Goal: Book appointment/travel/reservation

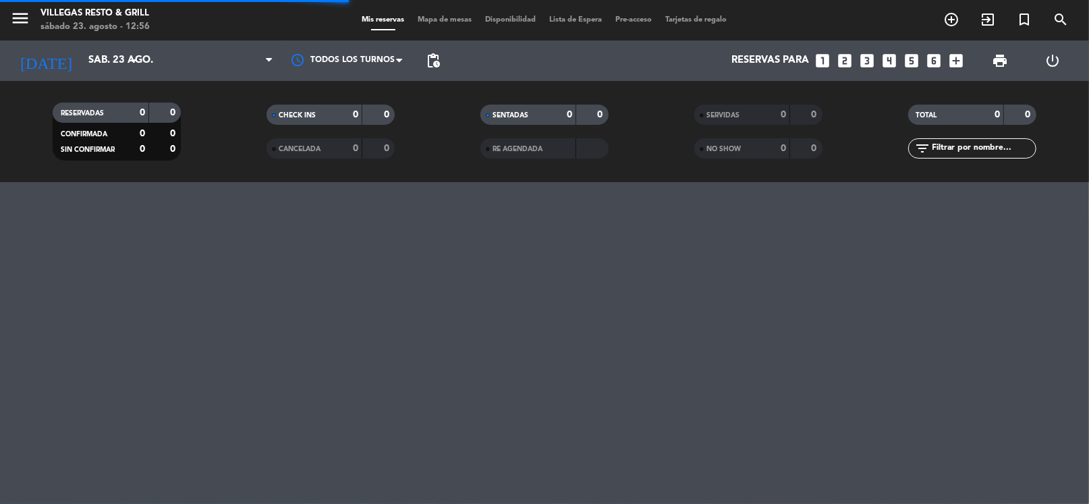
click at [865, 64] on icon "looks_3" at bounding box center [868, 61] width 18 height 18
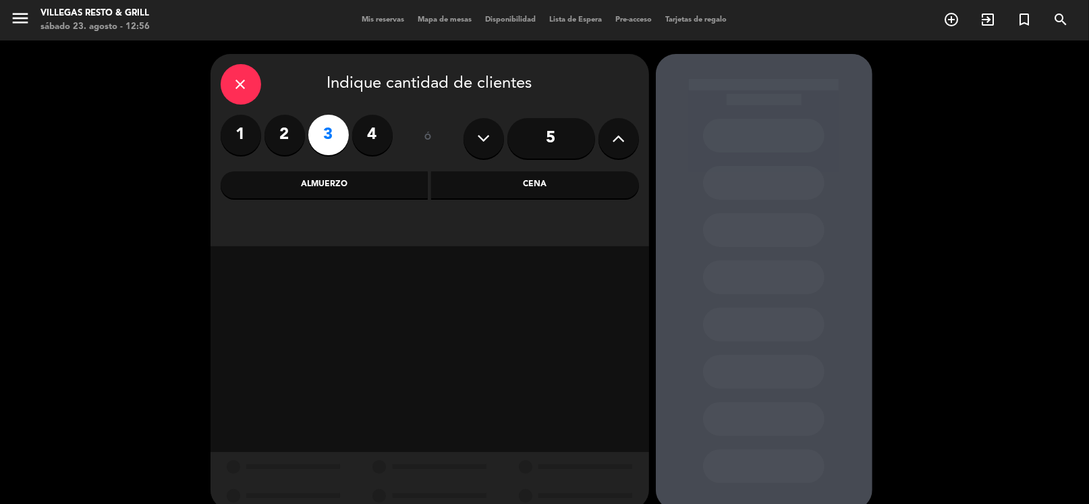
click at [396, 186] on div "Almuerzo" at bounding box center [325, 184] width 208 height 27
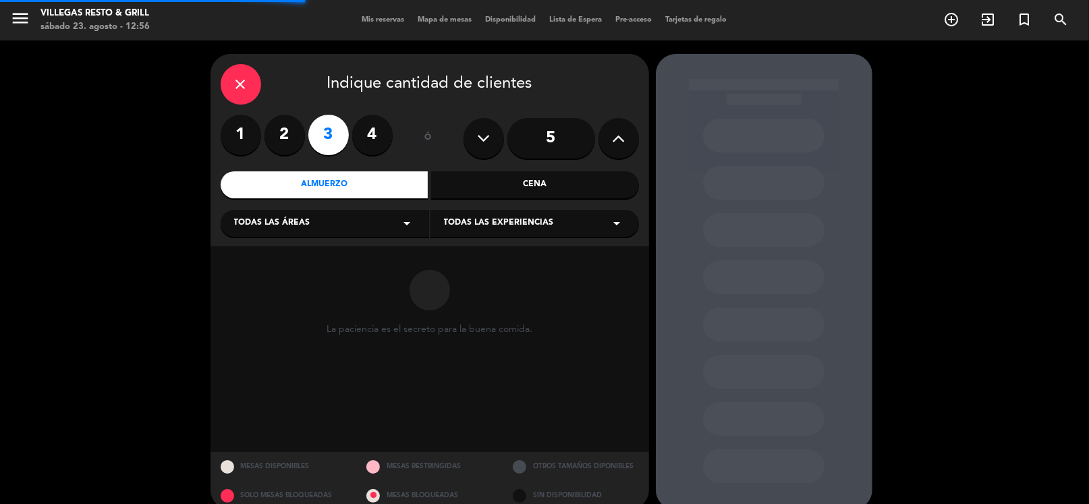
click at [348, 223] on div "Todas las áreas arrow_drop_down" at bounding box center [325, 223] width 209 height 27
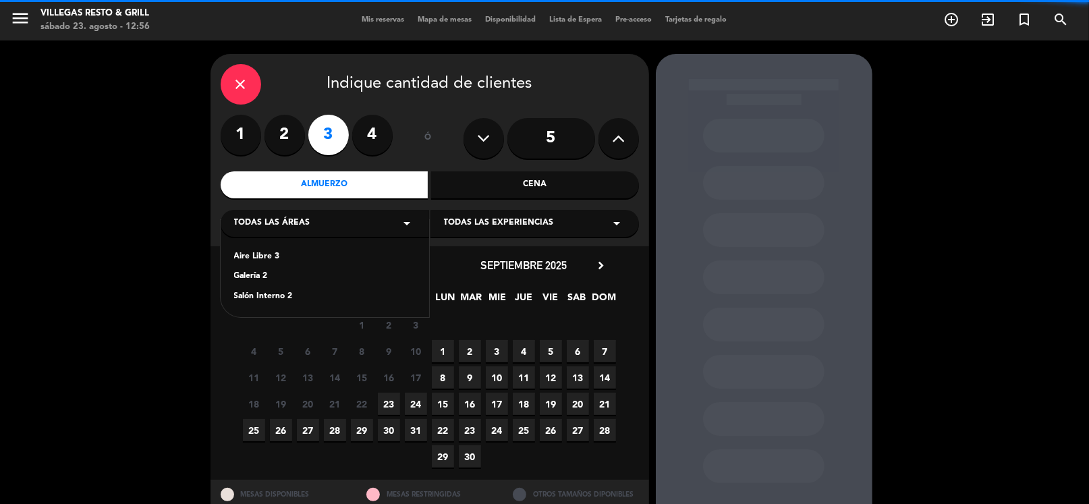
click at [283, 304] on div "Aire Libre 3 Galería 2 Salón Interno 2" at bounding box center [325, 268] width 209 height 97
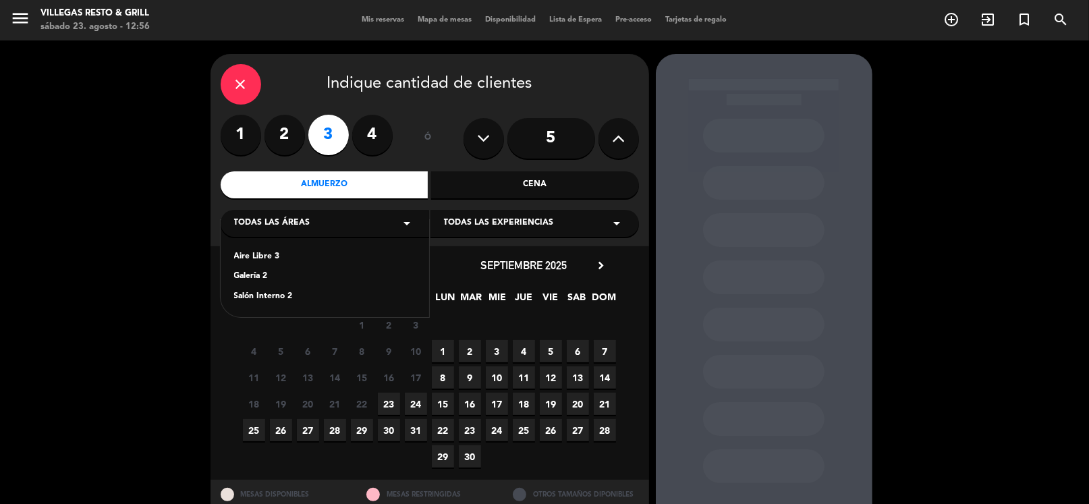
click at [281, 295] on div "Salón Interno 2" at bounding box center [325, 296] width 182 height 13
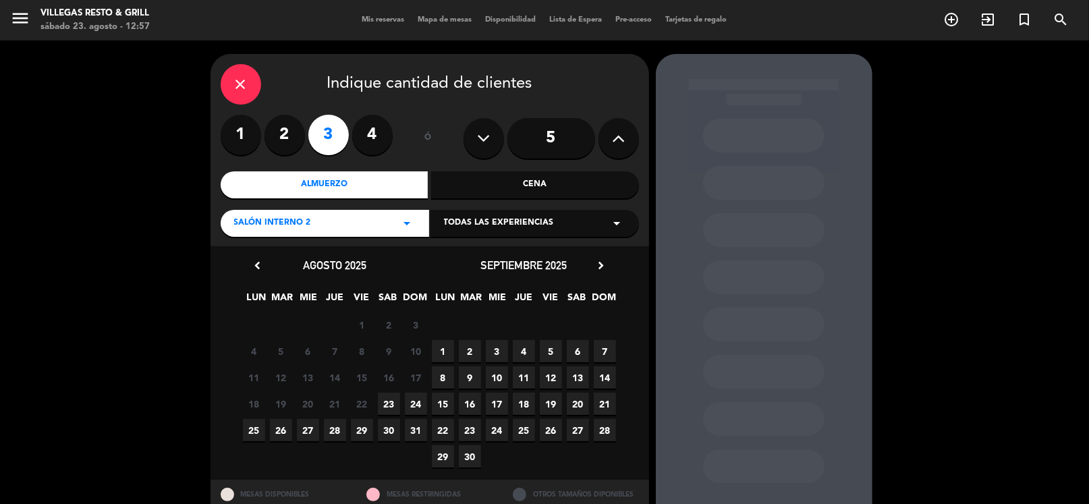
click at [392, 406] on span "23" at bounding box center [389, 404] width 22 height 22
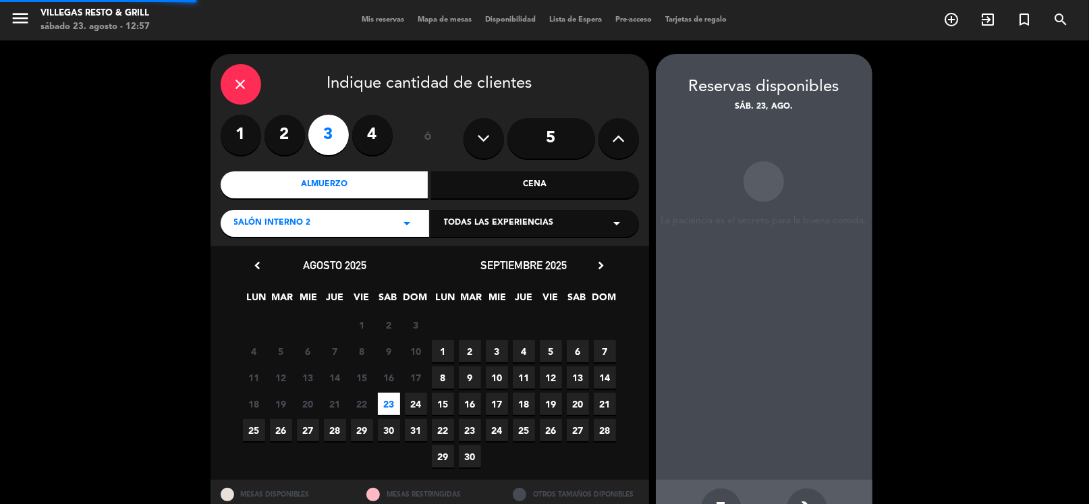
scroll to position [46, 0]
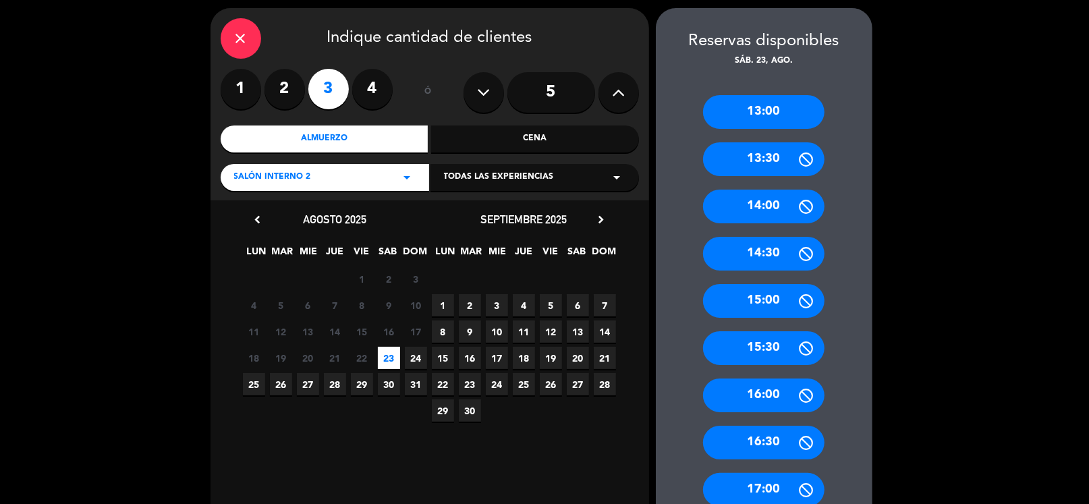
click at [785, 347] on div "15:30" at bounding box center [763, 348] width 121 height 34
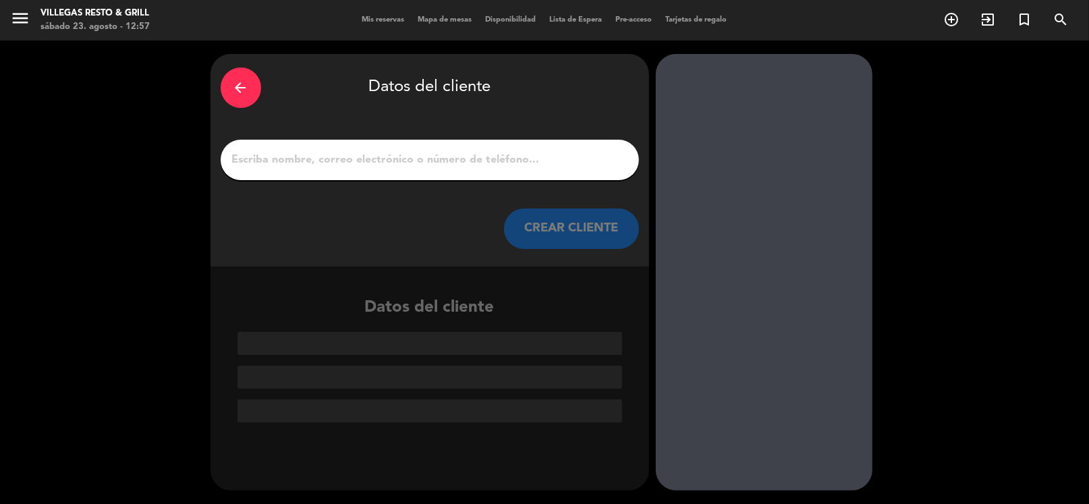
drag, startPoint x: 348, startPoint y: 173, endPoint x: 344, endPoint y: 163, distance: 10.9
click at [345, 168] on div at bounding box center [430, 160] width 418 height 40
click at [344, 163] on input "1" at bounding box center [430, 160] width 398 height 19
paste input "[PERSON_NAME]"
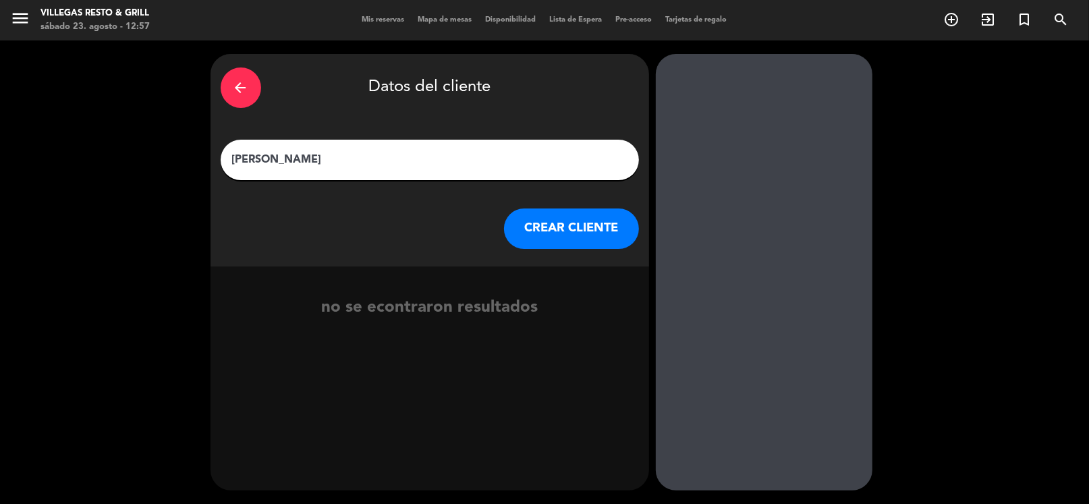
type input "[PERSON_NAME]"
click at [556, 224] on button "CREAR CLIENTE" at bounding box center [571, 229] width 135 height 40
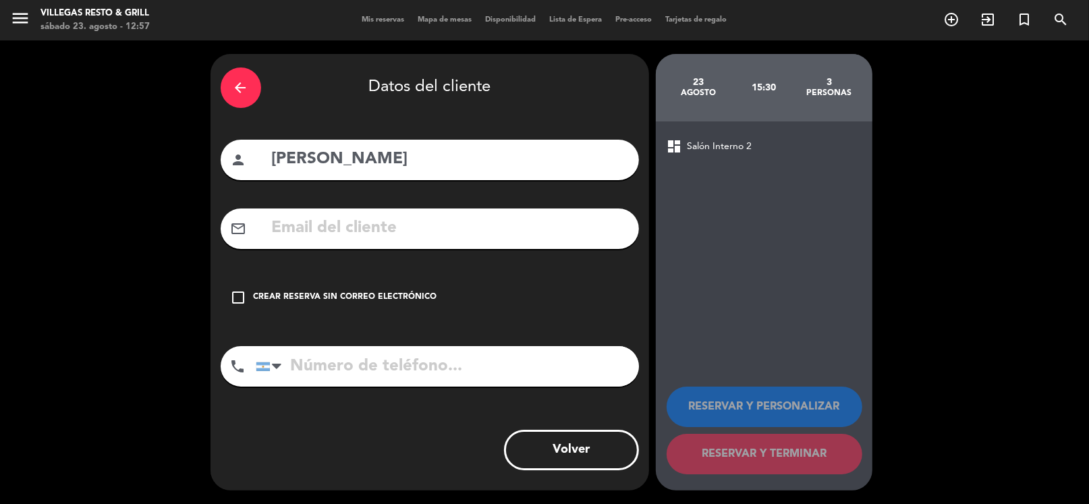
click at [358, 227] on input "text" at bounding box center [450, 229] width 358 height 28
paste input "[EMAIL_ADDRESS][DOMAIN_NAME]"
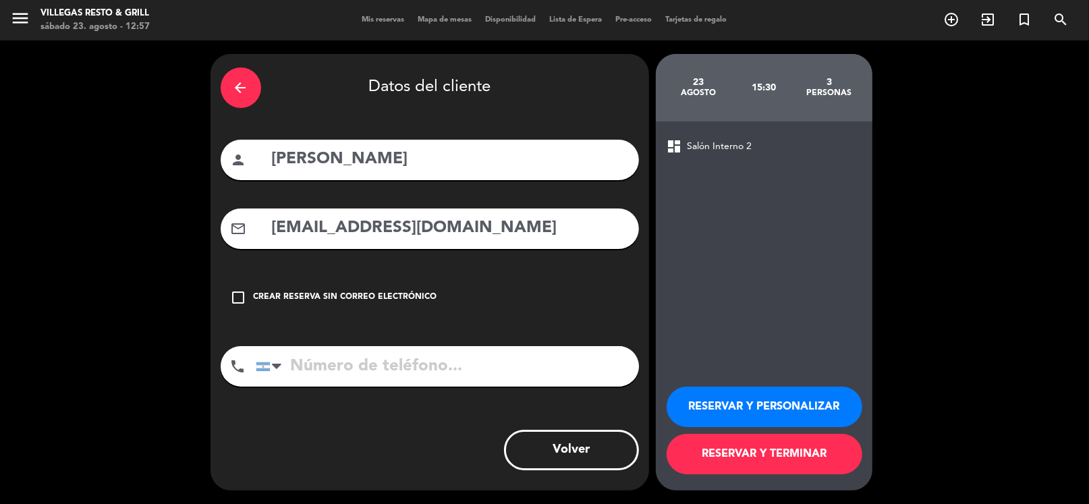
type input "[EMAIL_ADDRESS][DOMAIN_NAME]"
click at [390, 346] on input "tel" at bounding box center [447, 366] width 383 height 40
paste input "[PHONE_NUMBER]"
type input "[PHONE_NUMBER]"
click at [730, 406] on button "RESERVAR Y PERSONALIZAR" at bounding box center [765, 407] width 196 height 40
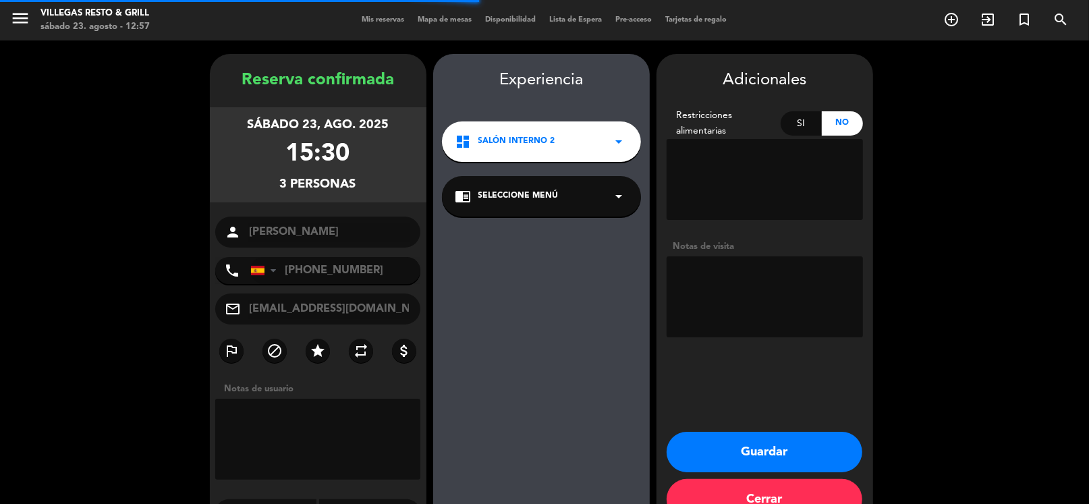
scroll to position [35, 0]
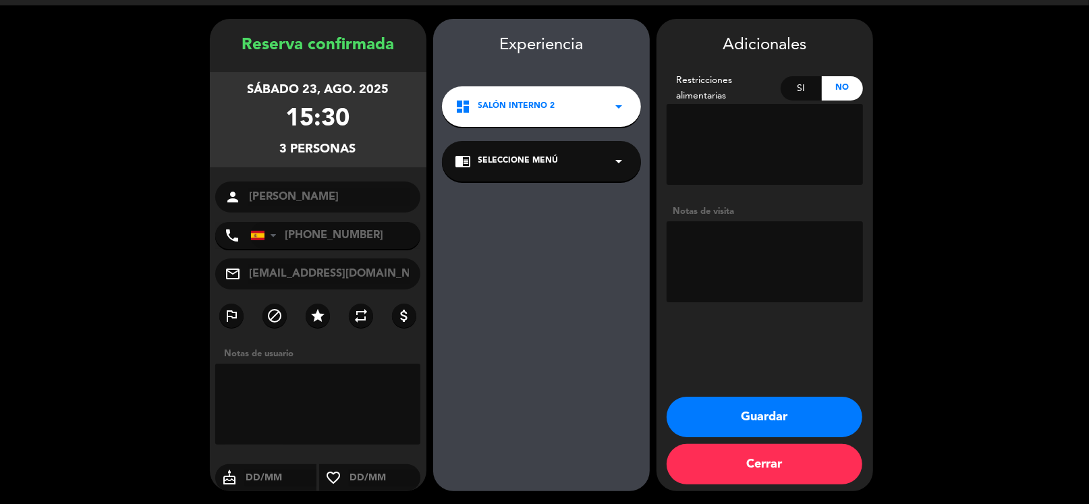
click at [746, 283] on textarea at bounding box center [765, 261] width 196 height 81
type textarea "FIO"
click at [757, 414] on button "Guardar" at bounding box center [765, 417] width 196 height 40
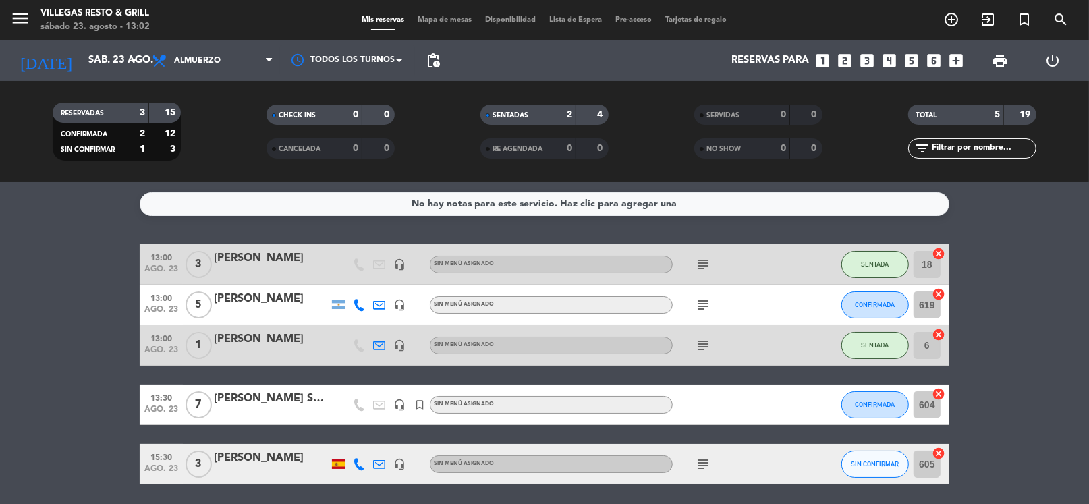
click at [844, 59] on icon "looks_two" at bounding box center [845, 61] width 18 height 18
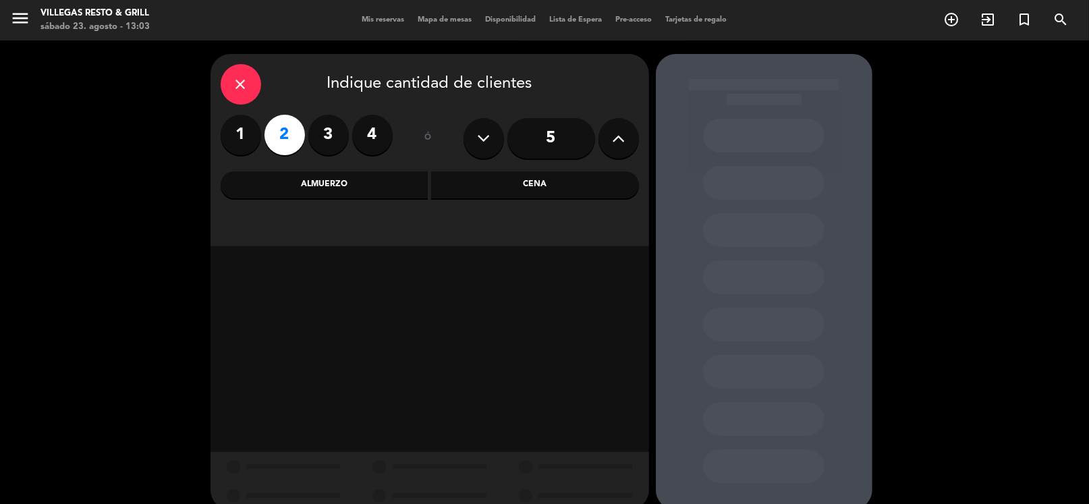
click at [409, 194] on div "Almuerzo" at bounding box center [325, 184] width 208 height 27
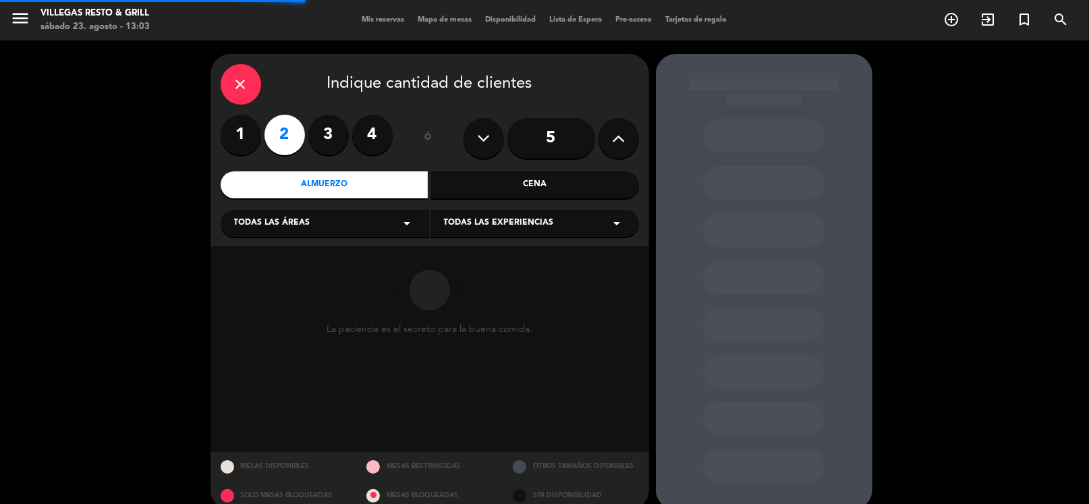
click at [371, 223] on div "Todas las áreas arrow_drop_down" at bounding box center [325, 223] width 209 height 27
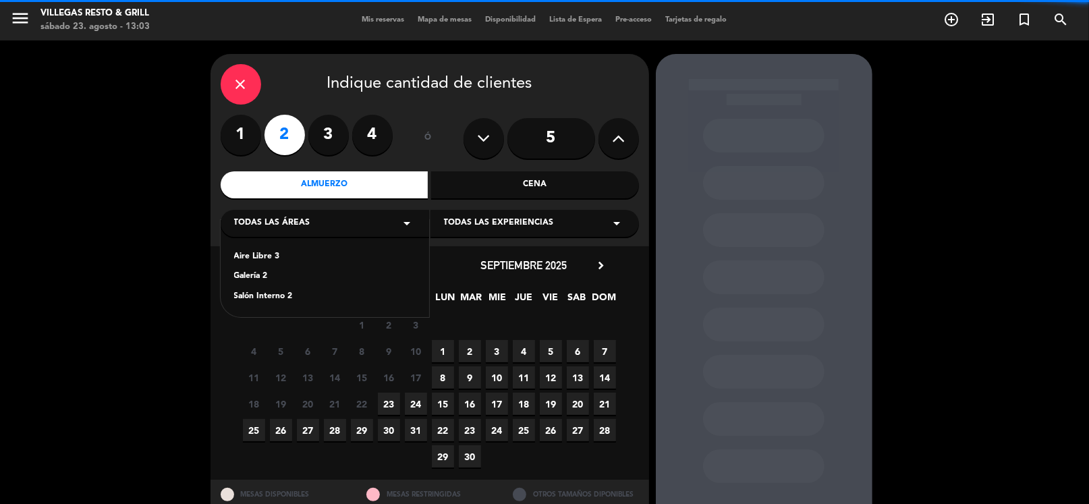
drag, startPoint x: 283, startPoint y: 295, endPoint x: 326, endPoint y: 313, distance: 46.6
click at [288, 297] on div "Salón Interno 2" at bounding box center [325, 296] width 182 height 13
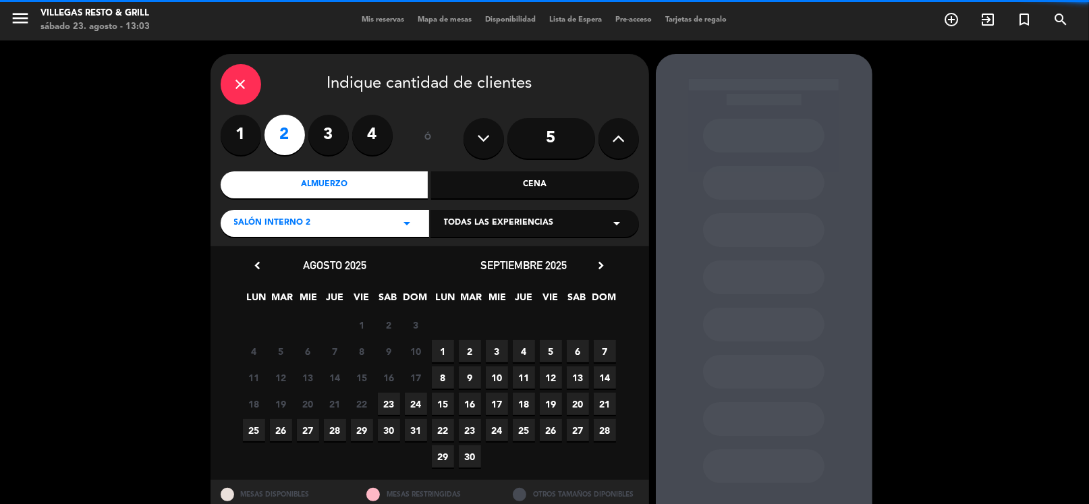
click at [412, 406] on span "24" at bounding box center [416, 404] width 22 height 22
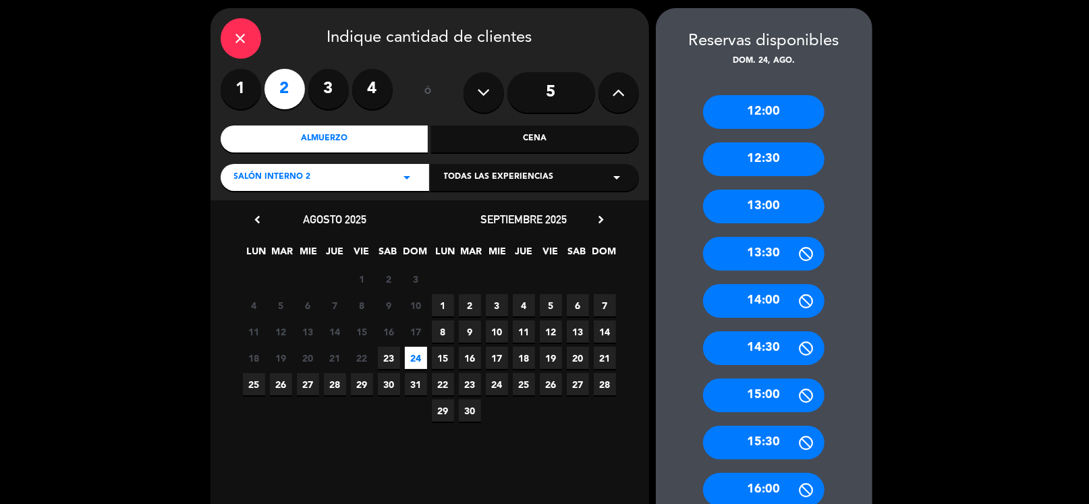
click at [799, 209] on div "13:00" at bounding box center [763, 207] width 121 height 34
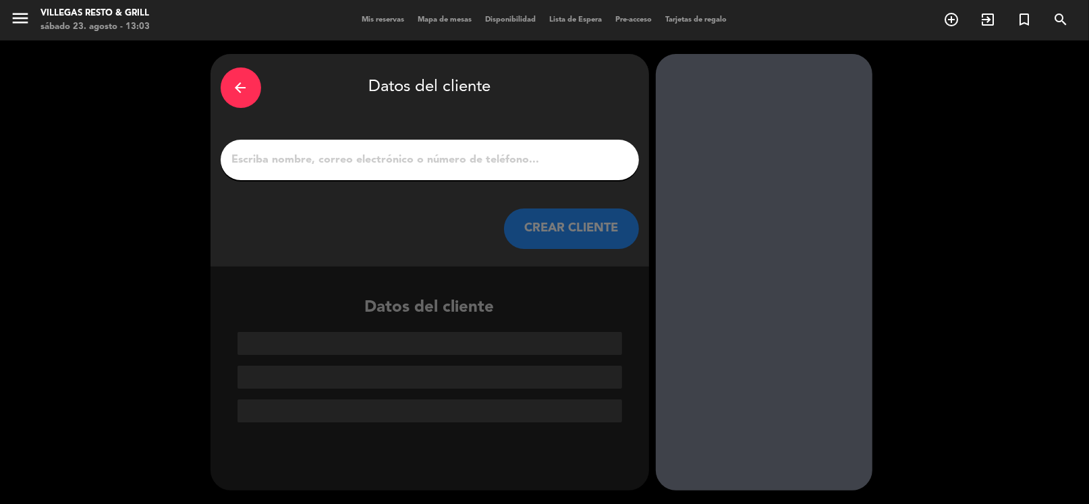
scroll to position [0, 0]
click at [385, 170] on div at bounding box center [430, 160] width 418 height 40
click at [379, 154] on input "1" at bounding box center [430, 160] width 398 height 19
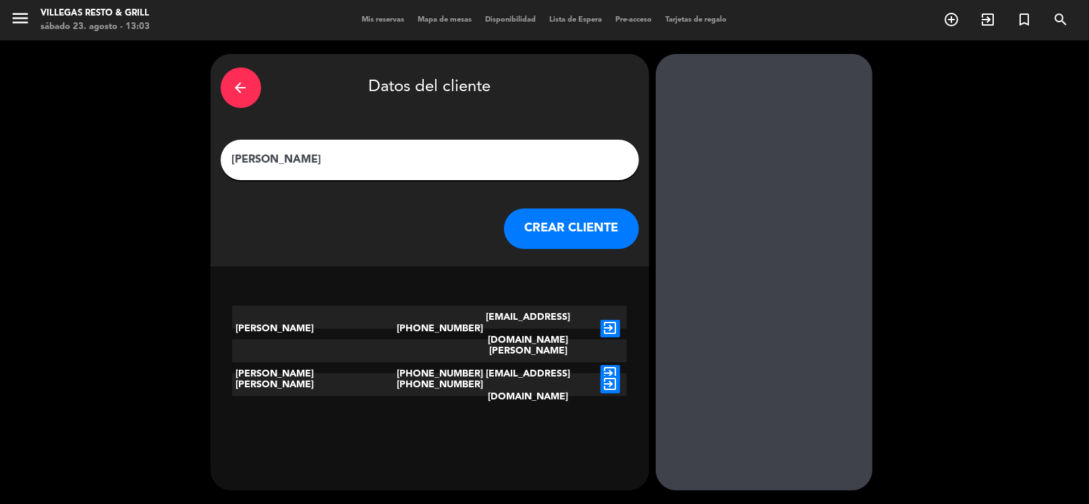
type input "[PERSON_NAME]"
click at [616, 385] on icon "exit_to_app" at bounding box center [611, 385] width 20 height 18
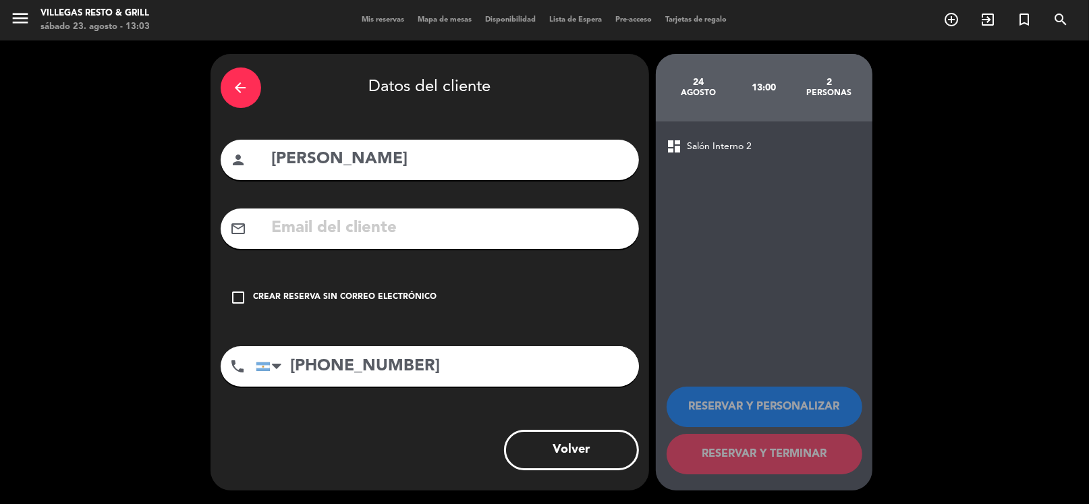
click at [390, 288] on div "check_box_outline_blank Crear reserva sin correo electrónico" at bounding box center [430, 297] width 418 height 40
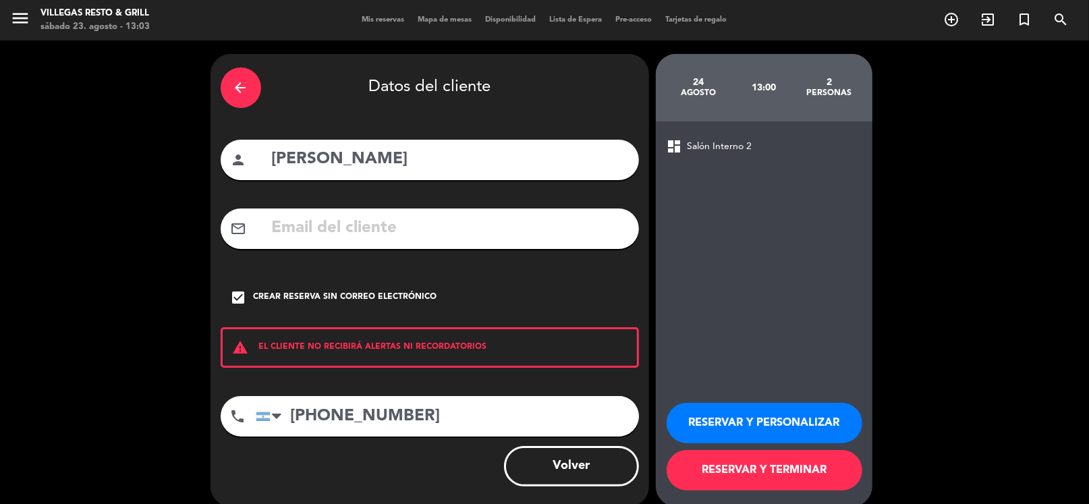
click at [723, 404] on button "RESERVAR Y PERSONALIZAR" at bounding box center [765, 423] width 196 height 40
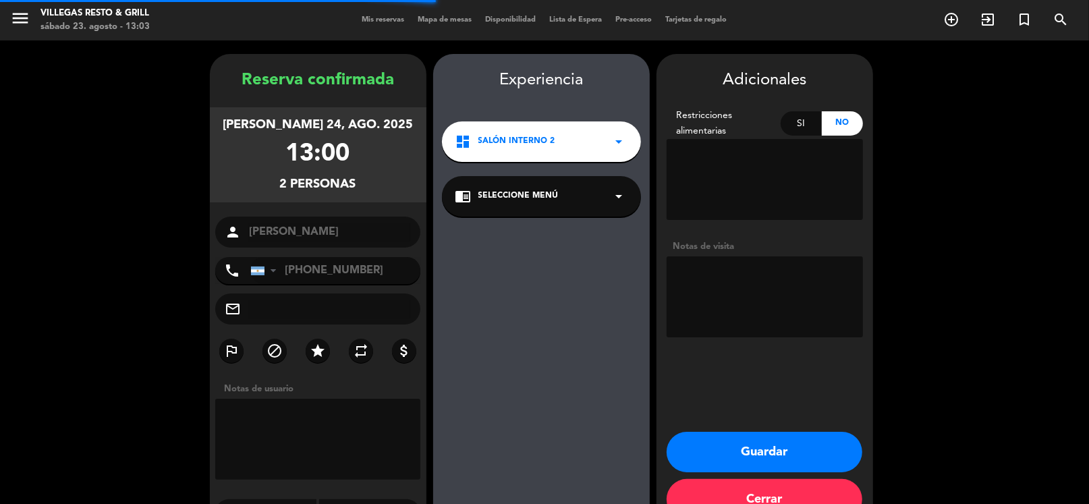
scroll to position [35, 0]
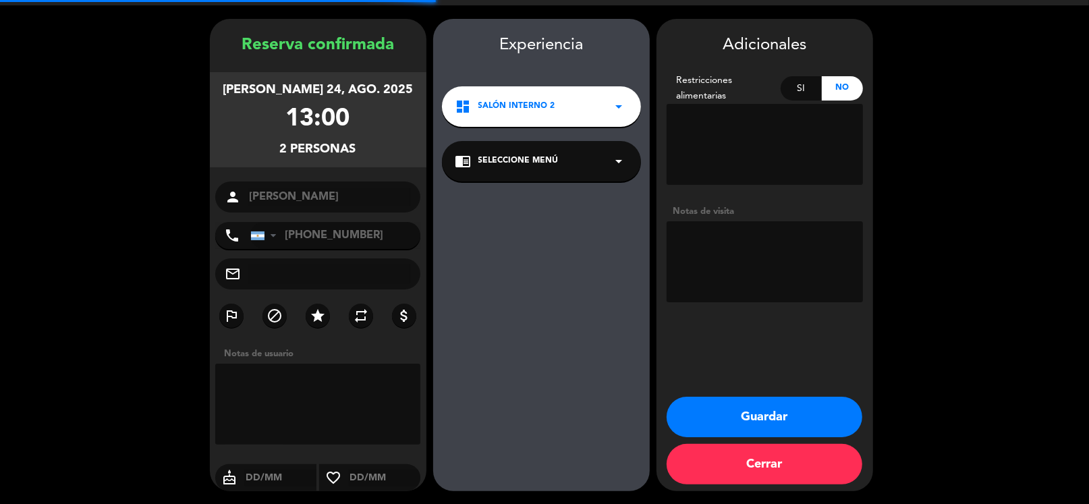
click at [713, 257] on textarea at bounding box center [765, 261] width 196 height 81
type textarea "GALERIA Fío"
click at [770, 416] on button "Guardar" at bounding box center [765, 417] width 196 height 40
